Goal: Transaction & Acquisition: Purchase product/service

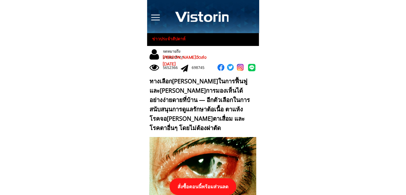
click at [199, 184] on p "สั่งซื้อตอนนี้พร้อมส่วนลด" at bounding box center [203, 186] width 67 height 17
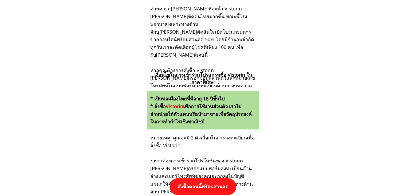
scroll to position [5550, 0]
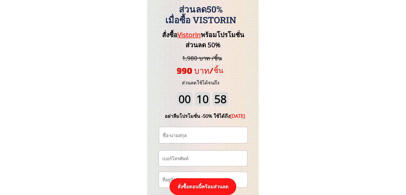
click at [201, 160] on input "tel" at bounding box center [203, 158] width 84 height 15
paste input "0943874031"
type input "0943874031"
click at [190, 137] on input "text" at bounding box center [203, 135] width 84 height 16
paste input "นาถวดี สุจิณณา[PERSON_NAME]"
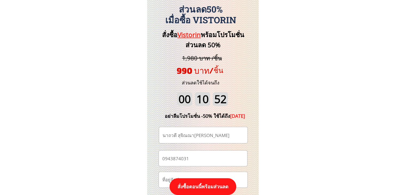
type input "นาถวดี สุจิณณา[PERSON_NAME]"
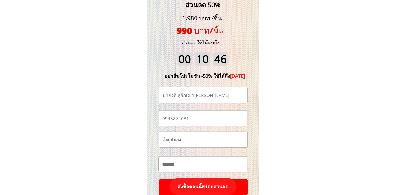
scroll to position [5630, 0]
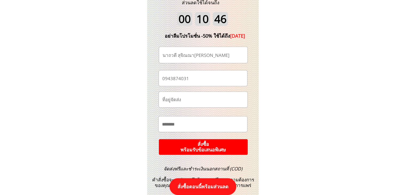
click at [204, 122] on input "text" at bounding box center [203, 124] width 84 height 15
paste input "**********"
type input "**********"
click at [213, 145] on p "สั่งซื้อ พร้อมรับข้อเสนอพิเศษ" at bounding box center [204, 146] width 96 height 17
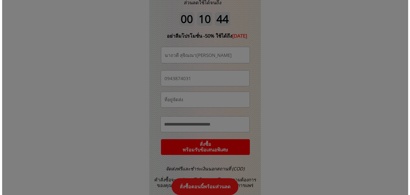
scroll to position [0, 0]
